Goal: Task Accomplishment & Management: Complete application form

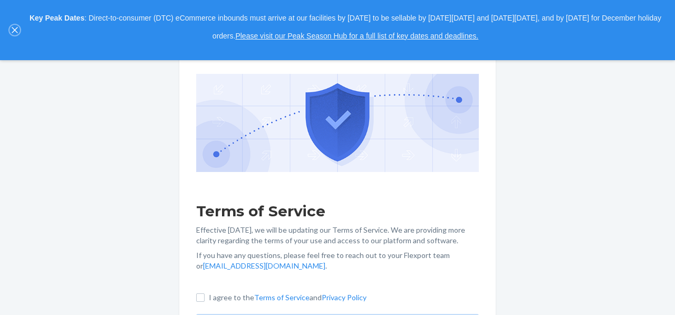
click at [14, 28] on icon "close," at bounding box center [15, 30] width 6 height 6
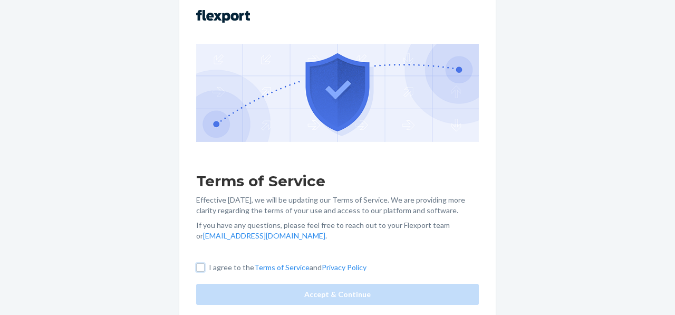
click at [204, 265] on label "I agree to the Terms of Service and Privacy Policy" at bounding box center [281, 267] width 170 height 11
click at [204, 265] on input "I agree to the Terms of Service and Privacy Policy" at bounding box center [200, 267] width 8 height 8
checkbox input "true"
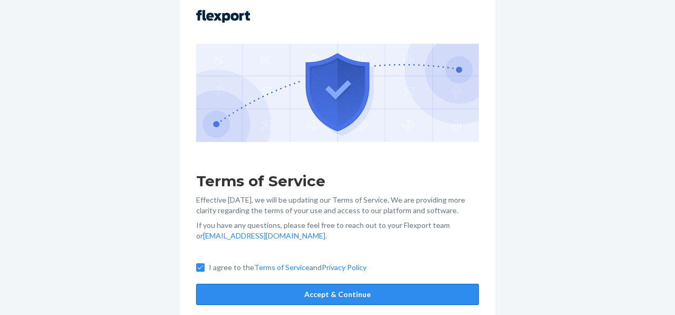
click at [328, 296] on button "Accept & Continue" at bounding box center [337, 294] width 282 height 21
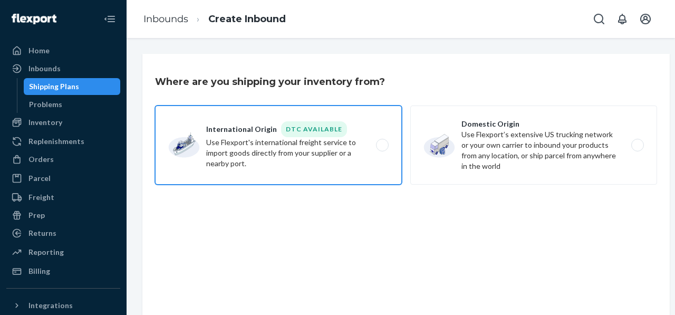
click at [278, 143] on label "International Origin DTC Available Use Flexport's international freight service…" at bounding box center [278, 144] width 247 height 79
click at [382, 143] on input "International Origin DTC Available Use Flexport's international freight service…" at bounding box center [385, 145] width 7 height 7
radio input "true"
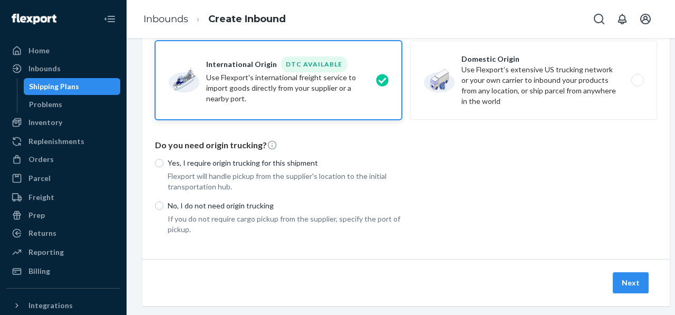
scroll to position [89, 0]
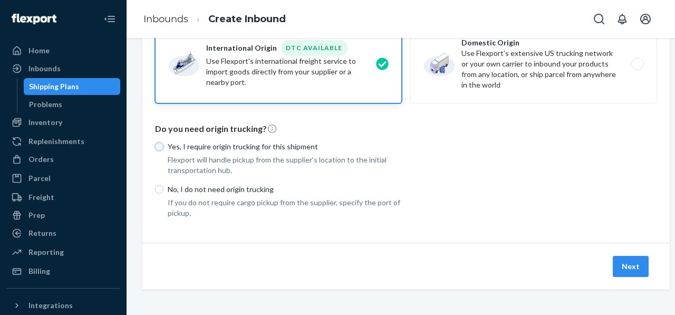
click at [158, 142] on input "Yes, I require origin trucking for this shipment" at bounding box center [159, 146] width 8 height 8
radio input "true"
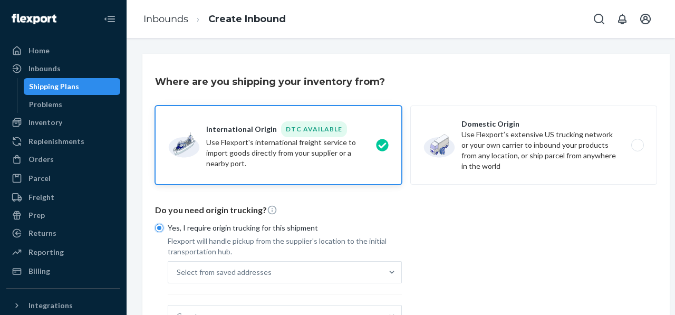
scroll to position [0, 0]
click at [47, 104] on div "Problems" at bounding box center [45, 104] width 33 height 11
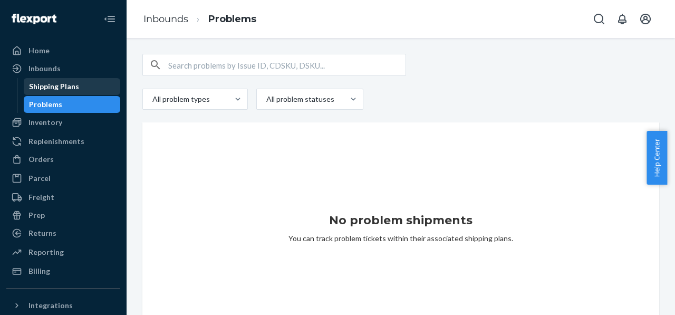
click at [50, 91] on div "Shipping Plans" at bounding box center [54, 86] width 50 height 11
